Goal: Obtain resource: Download file/media

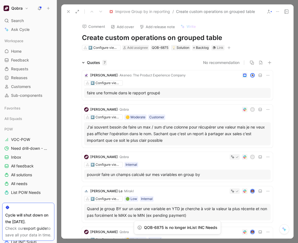
click at [276, 12] on icon at bounding box center [277, 11] width 4 height 4
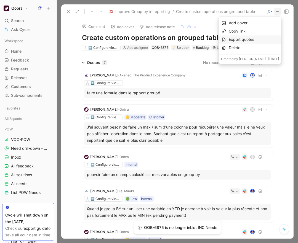
click at [254, 41] on div "Export quotes" at bounding box center [254, 39] width 50 height 7
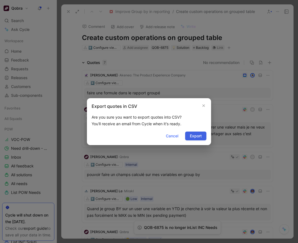
click at [198, 136] on span "Export" at bounding box center [196, 136] width 12 height 7
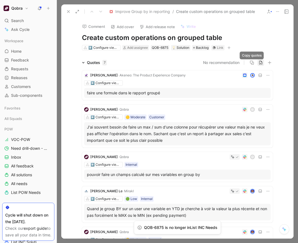
click at [260, 62] on icon "button" at bounding box center [261, 62] width 4 height 4
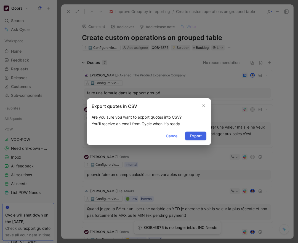
click at [198, 135] on span "Export" at bounding box center [196, 136] width 12 height 7
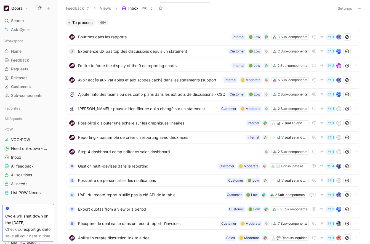
click at [244, 12] on div "Feedback Views Inbox INC" at bounding box center [197, 8] width 268 height 9
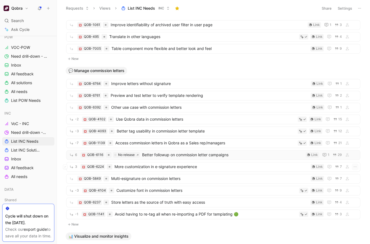
scroll to position [795, 0]
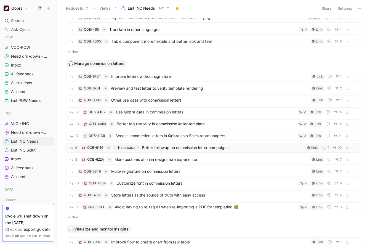
click at [156, 147] on span "Better followup on commission letter campaigns" at bounding box center [222, 147] width 161 height 7
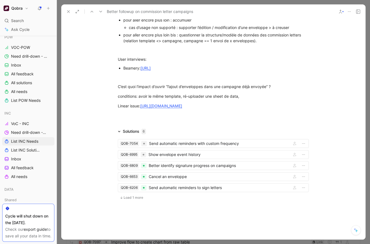
scroll to position [728, 0]
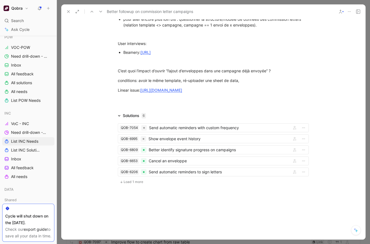
click at [134, 181] on span "Load 1 more" at bounding box center [134, 182] width 20 height 4
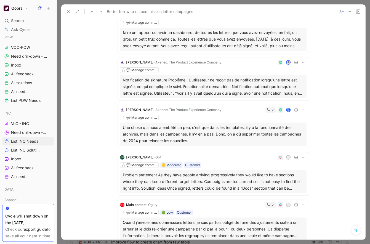
scroll to position [292, 0]
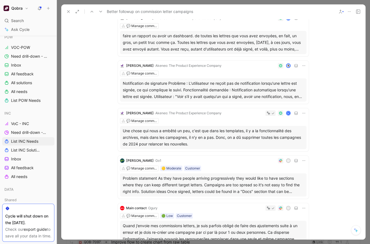
click at [70, 10] on icon at bounding box center [68, 11] width 4 height 4
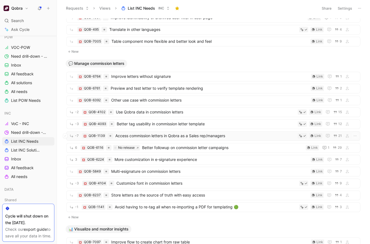
click at [168, 134] on span "Access commission letters in Qobra as a Sales rep/managers" at bounding box center [205, 135] width 180 height 7
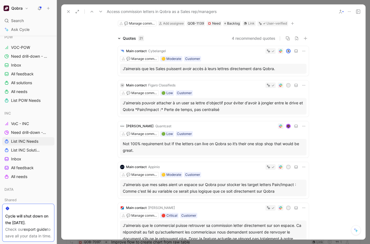
scroll to position [39, 0]
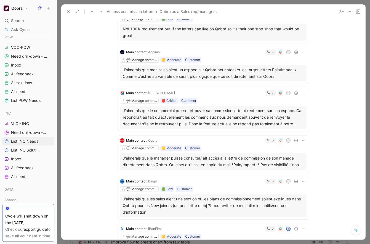
scroll to position [147, 0]
click at [239, 119] on div "J'aimerais que le commercial puisse retrouver sa commission letter directement …" at bounding box center [213, 118] width 181 height 20
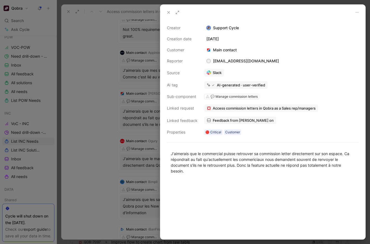
click at [123, 162] on div at bounding box center [185, 122] width 370 height 244
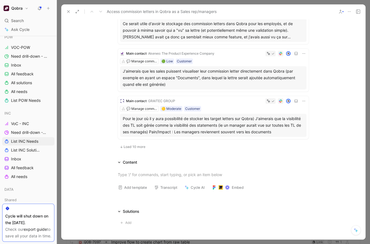
scroll to position [372, 0]
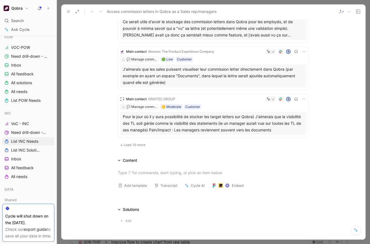
click at [134, 143] on span "Load 10 more" at bounding box center [135, 145] width 22 height 4
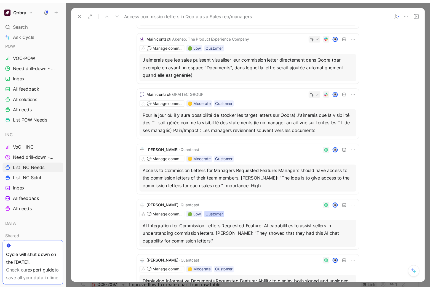
scroll to position [397, 0]
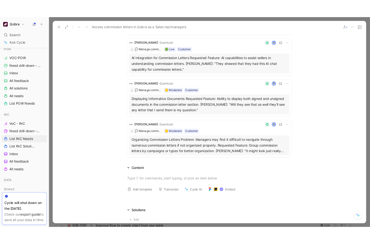
scroll to position [537, 0]
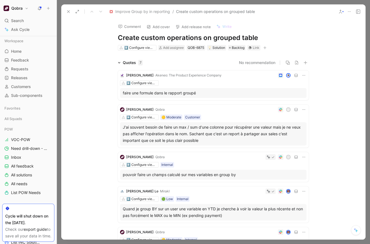
scroll to position [77, 0]
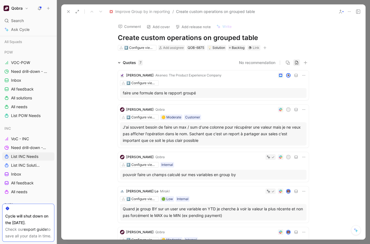
click at [297, 62] on icon "button" at bounding box center [296, 62] width 4 height 4
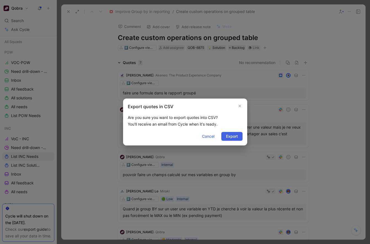
click at [235, 136] on span "Export" at bounding box center [232, 136] width 12 height 7
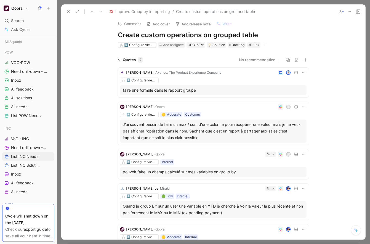
scroll to position [3, 0]
click at [350, 11] on icon at bounding box center [349, 11] width 4 height 4
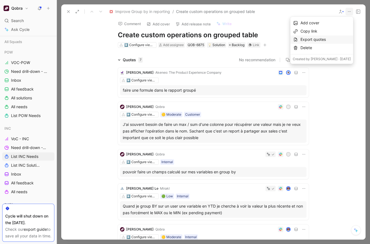
click at [330, 41] on div "Export quotes" at bounding box center [325, 39] width 50 height 7
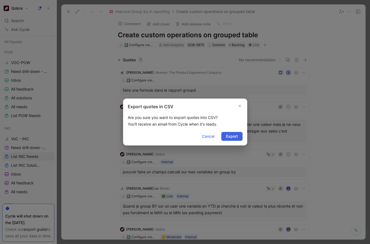
click at [238, 138] on button "Export" at bounding box center [231, 136] width 21 height 9
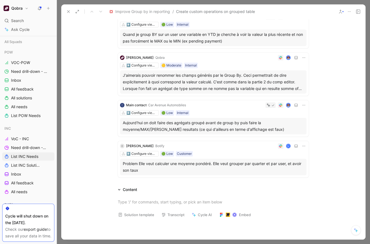
scroll to position [175, 0]
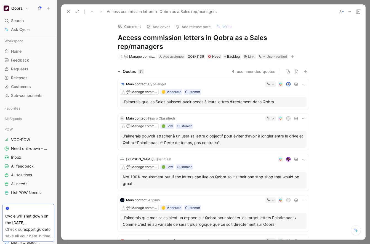
scroll to position [412, 0]
drag, startPoint x: 0, startPoint y: 0, endPoint x: 68, endPoint y: 11, distance: 68.5
click at [68, 11] on icon at bounding box center [68, 11] width 4 height 4
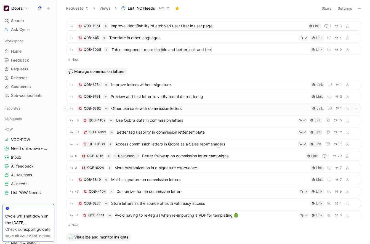
scroll to position [761, 0]
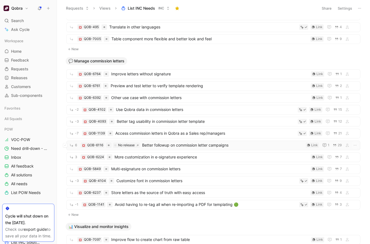
click at [168, 144] on span "Better followup on commission letter campaigns" at bounding box center [222, 145] width 161 height 7
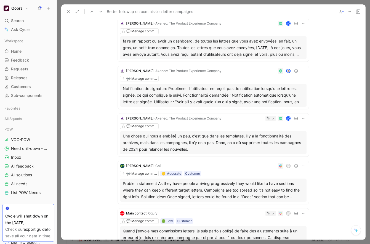
scroll to position [258, 0]
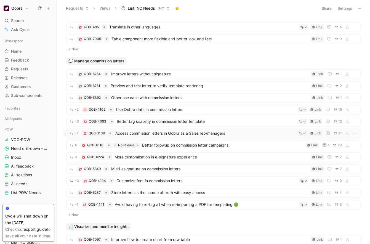
click at [211, 133] on span "Access commission letters in Qobra as a Sales rep/managers" at bounding box center [205, 133] width 180 height 7
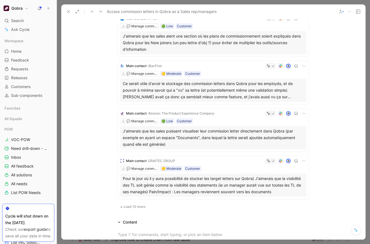
scroll to position [310, 0]
click at [130, 206] on span "Load 10 more" at bounding box center [135, 207] width 22 height 4
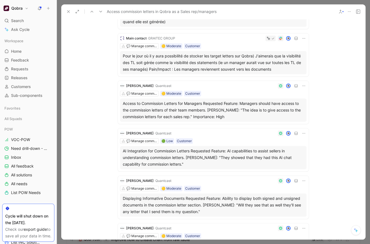
scroll to position [544, 0]
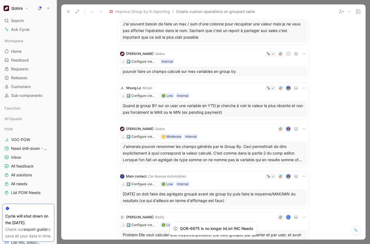
scroll to position [105, 0]
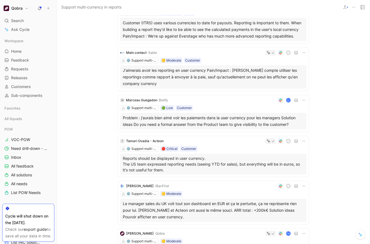
scroll to position [130, 0]
